Goal: Find specific page/section: Find specific page/section

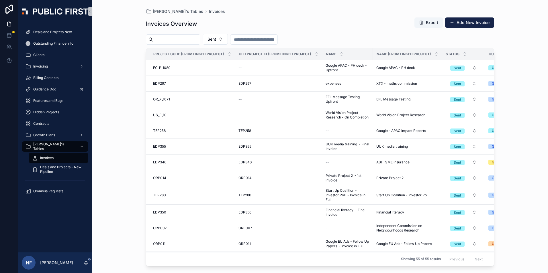
click at [170, 41] on input "scrollable content" at bounding box center [176, 40] width 47 height 8
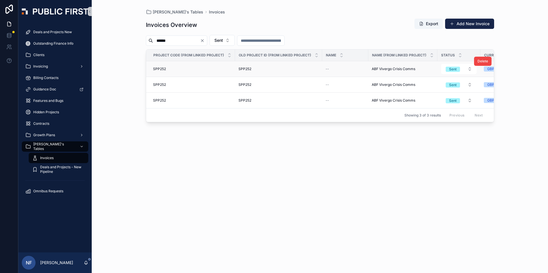
type input "******"
click at [248, 68] on span "SPP252" at bounding box center [244, 69] width 13 height 5
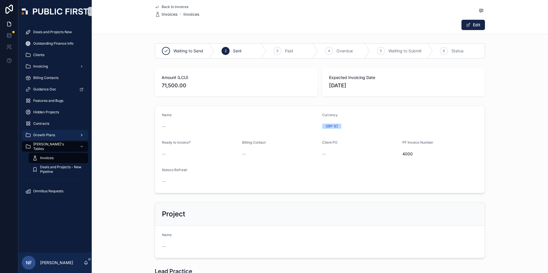
click at [44, 134] on span "Growth Plans" at bounding box center [44, 135] width 22 height 5
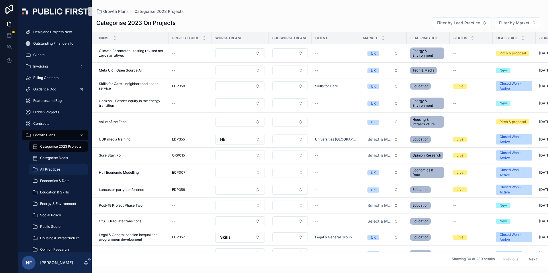
click at [53, 170] on span "All Practices" at bounding box center [50, 169] width 20 height 5
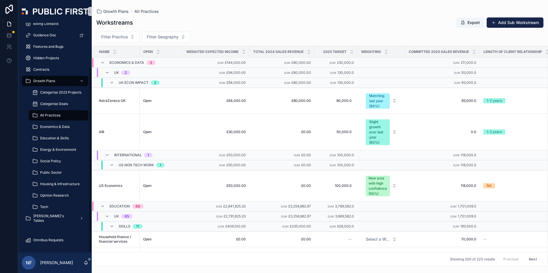
scroll to position [54, 0]
click at [38, 213] on link "[PERSON_NAME]'s Tables" at bounding box center [55, 218] width 66 height 10
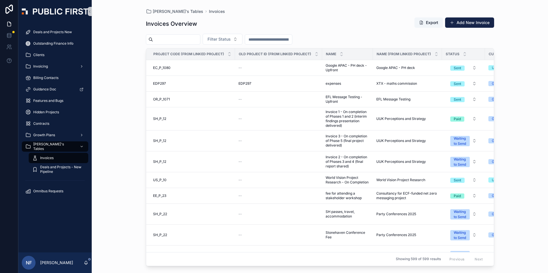
click at [160, 37] on input "scrollable content" at bounding box center [176, 40] width 47 height 8
type input "***"
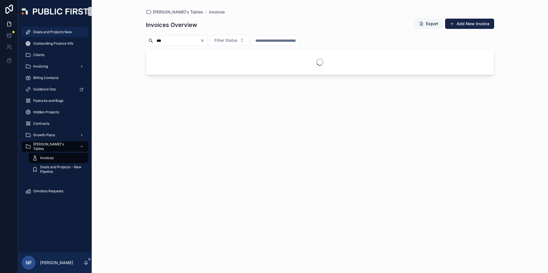
click at [45, 32] on span "Deals and Projects New" at bounding box center [52, 32] width 39 height 5
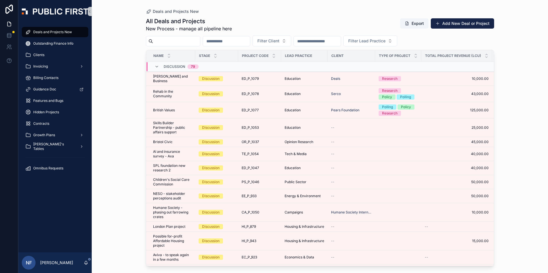
click at [165, 43] on input "scrollable content" at bounding box center [176, 41] width 47 height 8
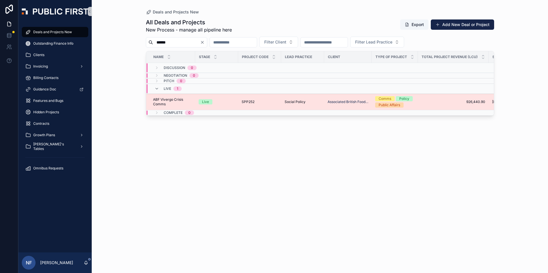
type input "******"
click at [168, 103] on span "ABF Vivergo Crisis Comms" at bounding box center [172, 101] width 39 height 9
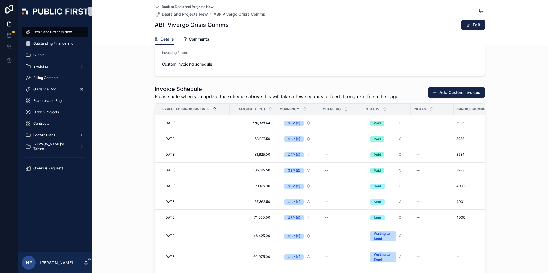
scroll to position [734, 0]
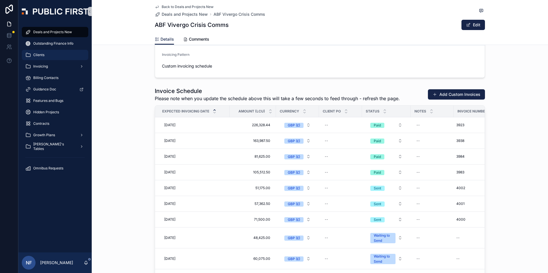
click at [47, 56] on div "Clients" at bounding box center [55, 54] width 60 height 9
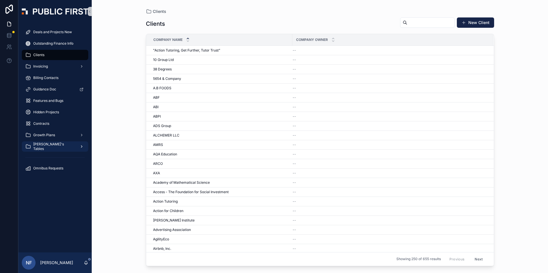
click at [35, 148] on span "[PERSON_NAME]'s Tables" at bounding box center [54, 146] width 42 height 9
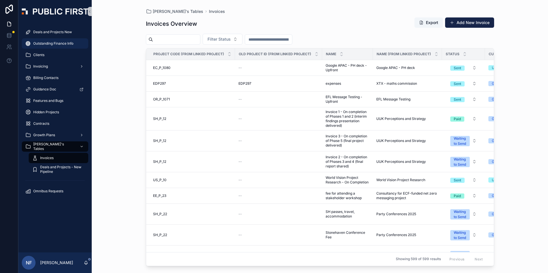
click at [54, 42] on span "Outstanding Finance Info" at bounding box center [53, 43] width 40 height 5
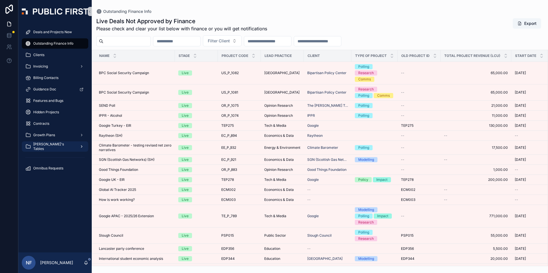
click at [51, 146] on span "[PERSON_NAME]'s Tables" at bounding box center [54, 146] width 42 height 9
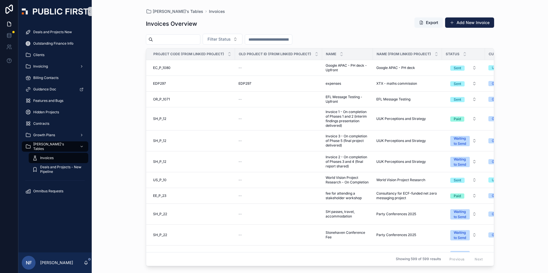
click at [156, 37] on input "scrollable content" at bounding box center [176, 40] width 47 height 8
type input "****"
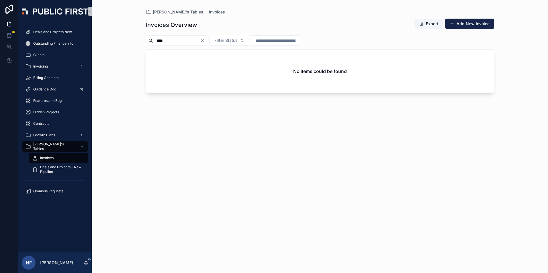
click at [207, 42] on button "Clear" at bounding box center [203, 40] width 7 height 5
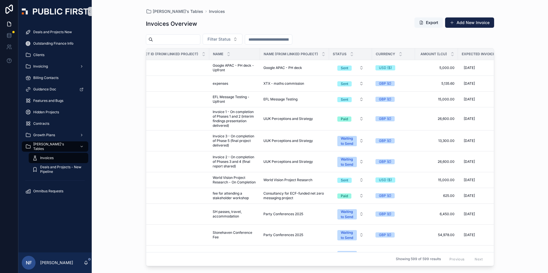
scroll to position [0, 186]
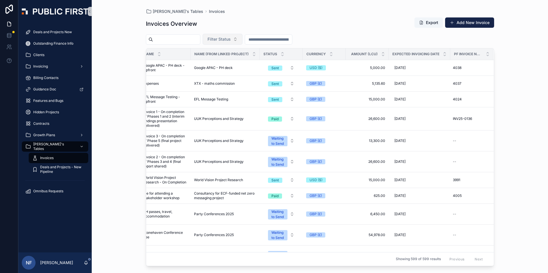
click at [231, 40] on span "Filter Status" at bounding box center [218, 39] width 23 height 6
click at [219, 71] on div "Sent" at bounding box center [237, 71] width 69 height 9
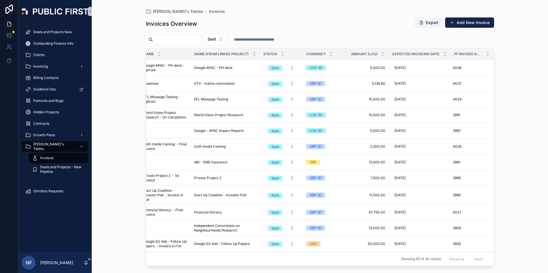
click at [188, 42] on input "scrollable content" at bounding box center [176, 40] width 47 height 8
type input "****"
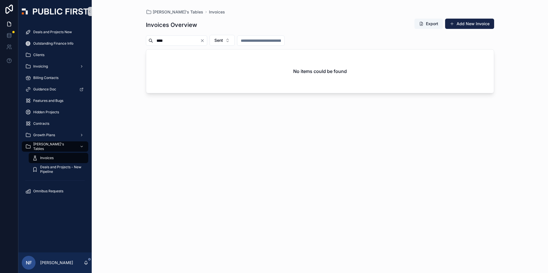
click at [205, 43] on icon "Clear" at bounding box center [202, 40] width 5 height 5
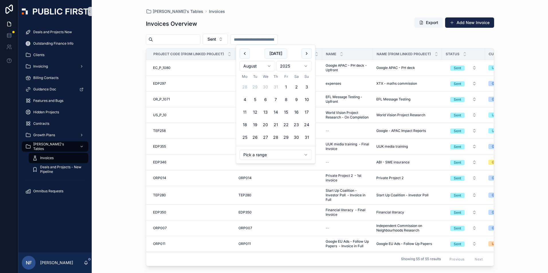
click at [250, 42] on input "scrollable content" at bounding box center [253, 40] width 47 height 8
click at [251, 18] on div "Invoices Overview Export Add New Invoice" at bounding box center [320, 23] width 348 height 13
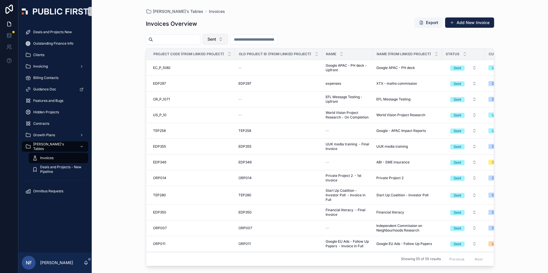
click at [216, 38] on span "Sent" at bounding box center [211, 39] width 9 height 6
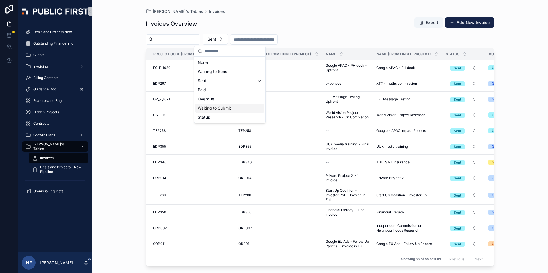
click at [218, 109] on div "Waiting to Submit" at bounding box center [229, 108] width 69 height 9
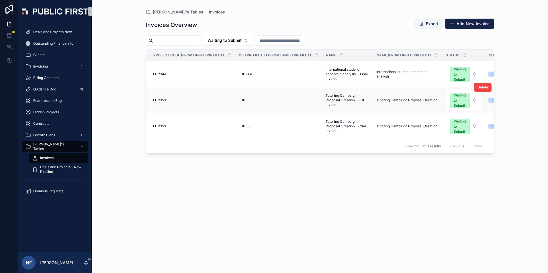
click at [253, 97] on td "EDP353 EDP353" at bounding box center [278, 100] width 87 height 26
click at [248, 100] on span "EDP353" at bounding box center [244, 100] width 13 height 5
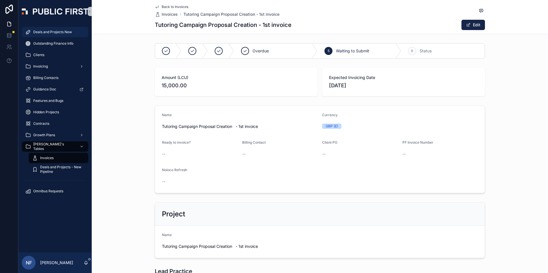
click at [42, 28] on div "Deals and Projects New" at bounding box center [55, 32] width 60 height 9
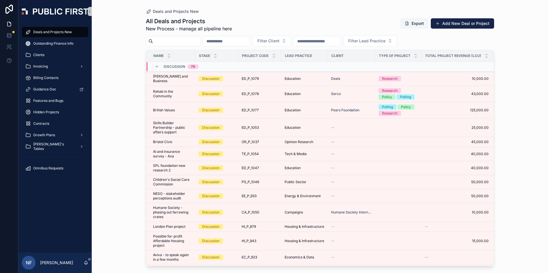
click at [166, 42] on input "scrollable content" at bounding box center [176, 41] width 47 height 8
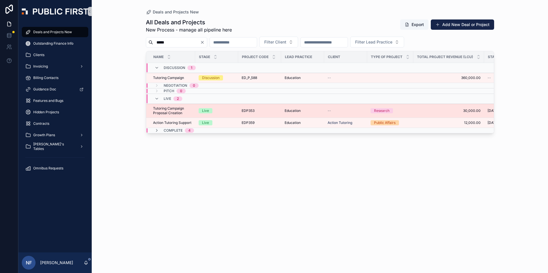
type input "*****"
click at [172, 111] on span "Tutoring Campaign Proposal Creation" at bounding box center [172, 110] width 39 height 9
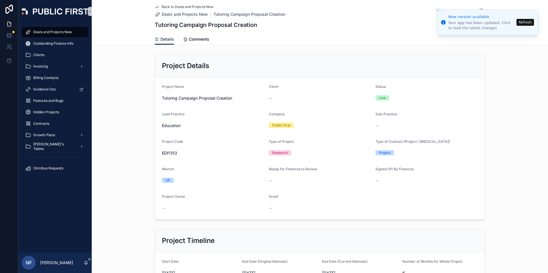
click at [524, 25] on button "Refresh" at bounding box center [524, 22] width 17 height 7
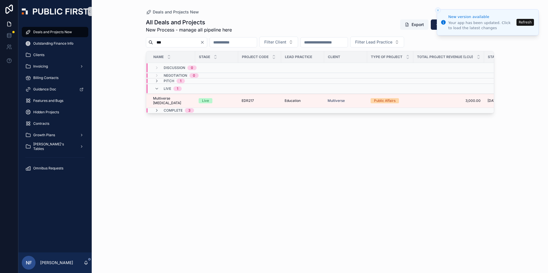
click at [528, 23] on button "Refresh" at bounding box center [524, 22] width 17 height 7
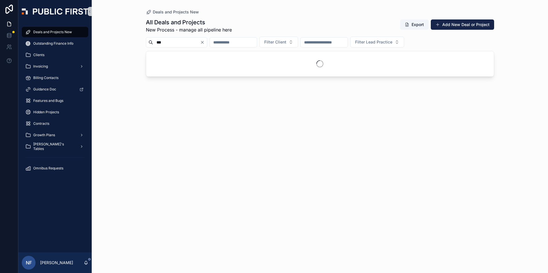
click at [172, 39] on input "***" at bounding box center [176, 42] width 47 height 8
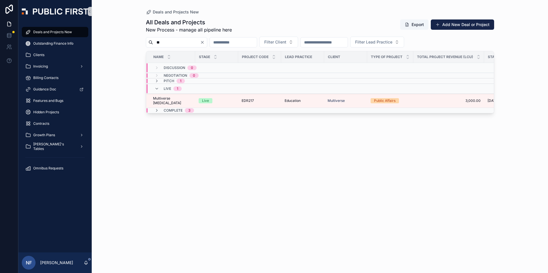
type input "*"
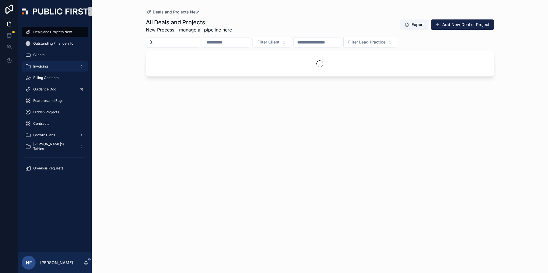
click at [39, 65] on span "Invoicing" at bounding box center [40, 66] width 15 height 5
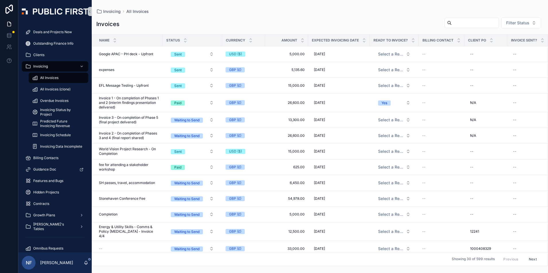
click at [464, 26] on input "scrollable content" at bounding box center [475, 23] width 47 height 8
type input "****"
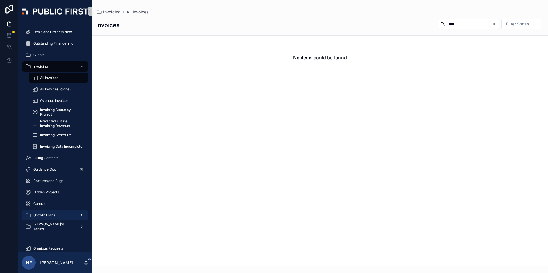
click at [38, 214] on span "Growth Plans" at bounding box center [44, 215] width 22 height 5
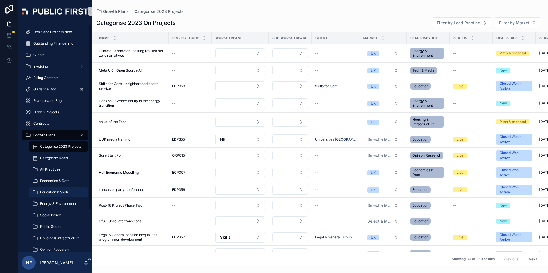
scroll to position [54, 0]
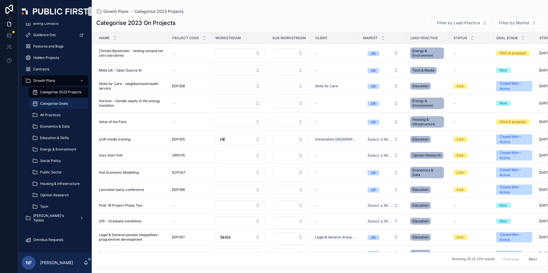
click at [39, 102] on div "Categorise Deals" at bounding box center [58, 103] width 53 height 9
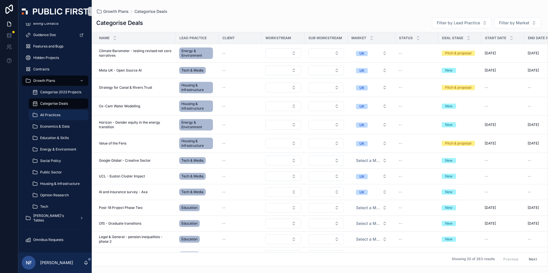
click at [44, 114] on span "All Practices" at bounding box center [50, 115] width 20 height 5
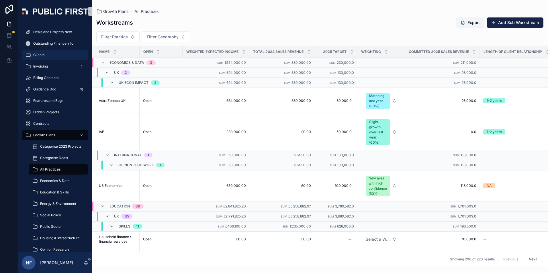
click at [37, 55] on span "Clients" at bounding box center [38, 55] width 11 height 5
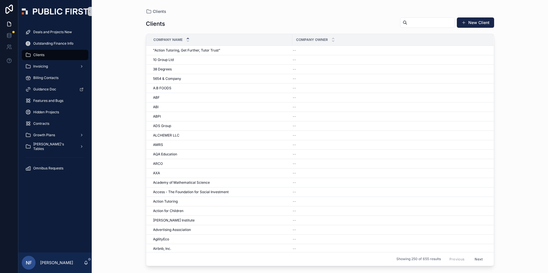
click at [409, 23] on input "scrollable content" at bounding box center [430, 23] width 47 height 8
type input "****"
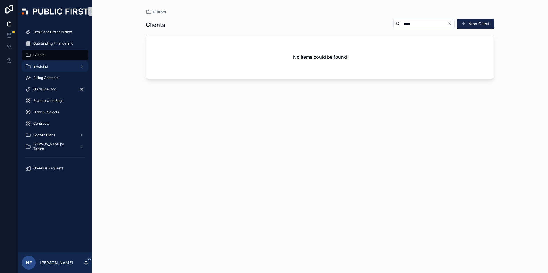
click at [39, 66] on span "Invoicing" at bounding box center [40, 66] width 15 height 5
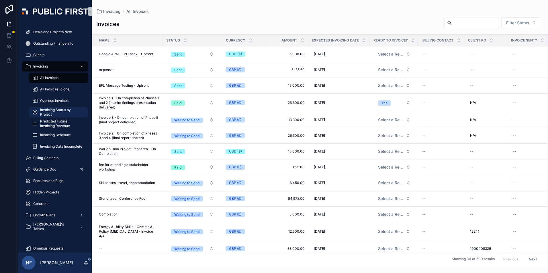
click at [50, 111] on span "Invoicing Status by Project" at bounding box center [61, 112] width 42 height 9
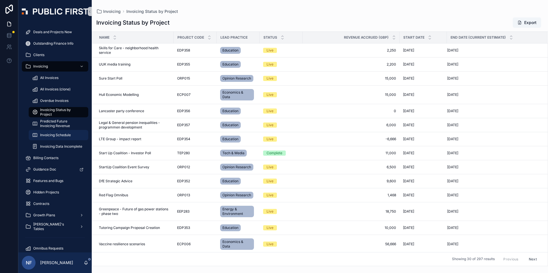
click at [50, 135] on span "Invoicing Schedule" at bounding box center [55, 135] width 31 height 5
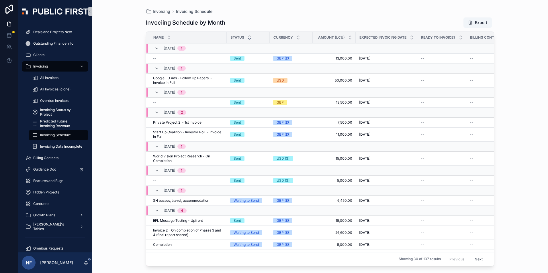
click at [248, 40] on icon "scrollable content" at bounding box center [250, 39] width 4 height 4
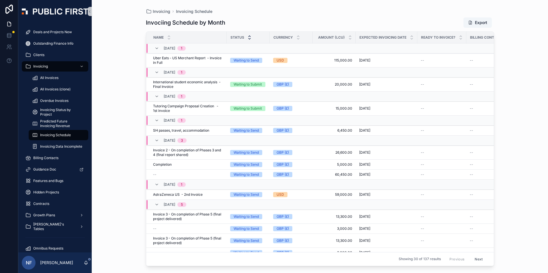
click at [250, 35] on icon "scrollable content" at bounding box center [250, 36] width 4 height 4
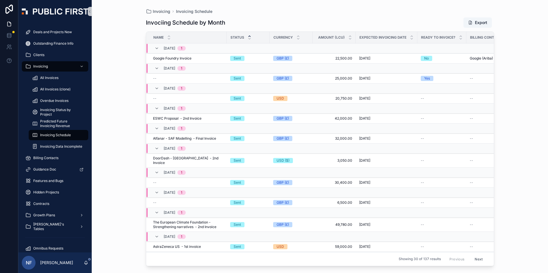
click at [250, 37] on icon "scrollable content" at bounding box center [249, 36] width 2 height 1
